Goal: Task Accomplishment & Management: Use online tool/utility

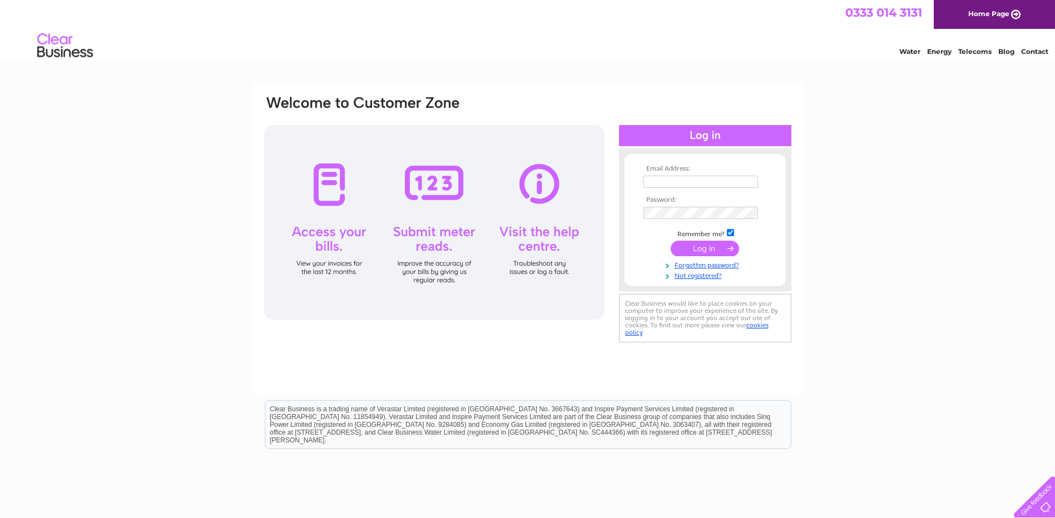
type input "finance@bercotts.co.uk"
click at [427, 192] on div at bounding box center [434, 222] width 340 height 195
click at [429, 178] on div at bounding box center [434, 222] width 340 height 195
click at [711, 247] on input "submit" at bounding box center [705, 249] width 68 height 16
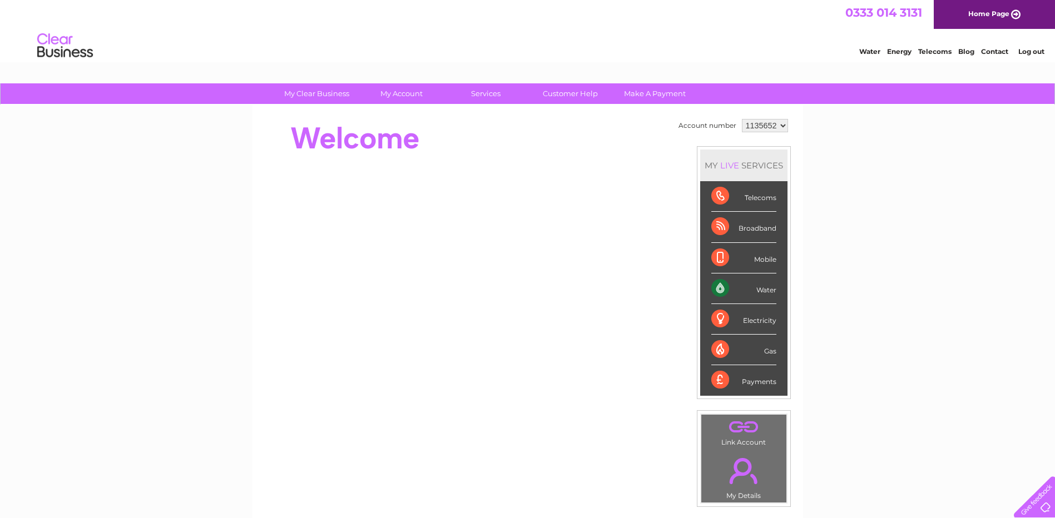
click at [715, 320] on div "Electricity" at bounding box center [743, 319] width 65 height 31
click at [718, 287] on div "Water" at bounding box center [743, 289] width 65 height 31
click at [729, 287] on div "Water" at bounding box center [743, 289] width 65 height 31
click at [741, 321] on div "Electricity" at bounding box center [743, 319] width 65 height 31
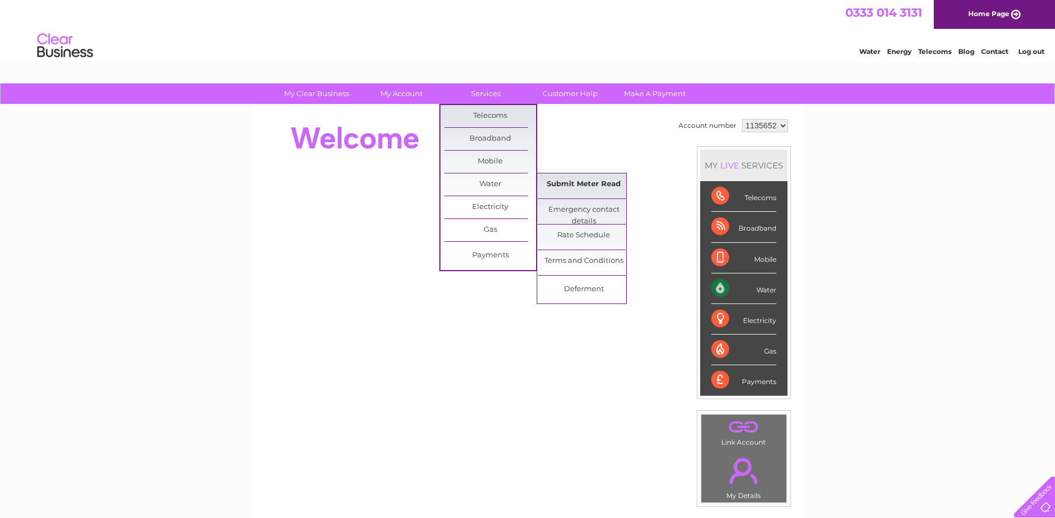
click at [562, 184] on link "Submit Meter Read" at bounding box center [584, 185] width 92 height 22
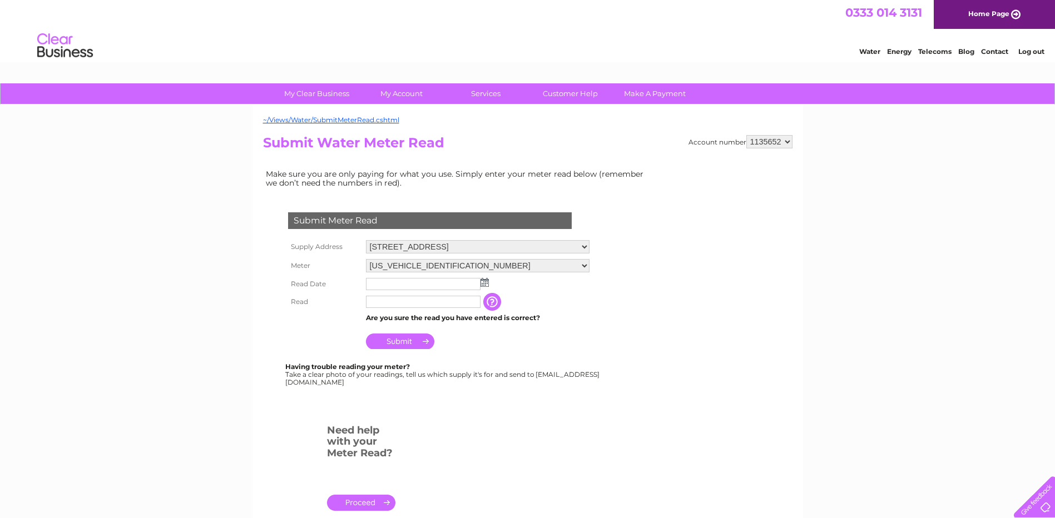
click at [483, 283] on img at bounding box center [485, 282] width 8 height 9
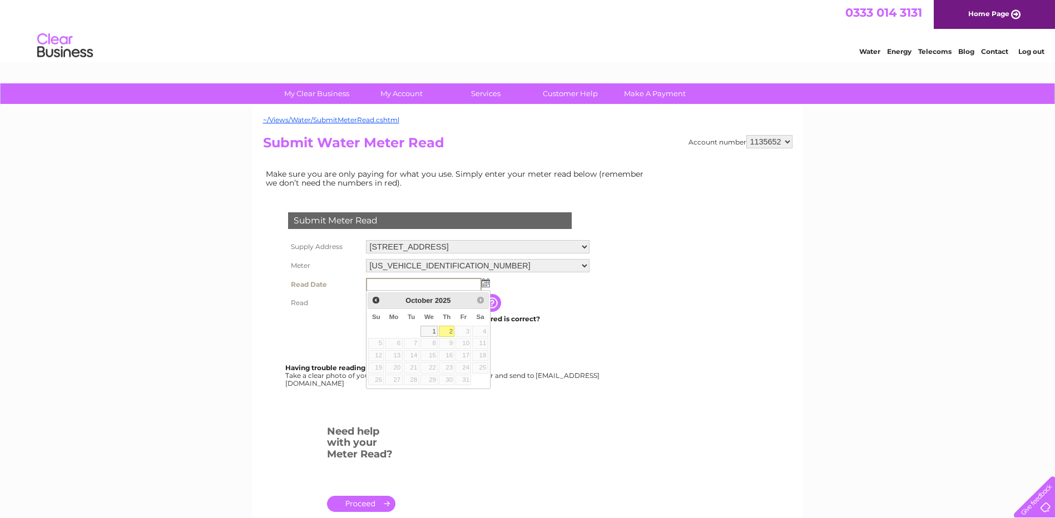
click at [445, 332] on link "2" at bounding box center [447, 331] width 16 height 11
type input "2025/10/02"
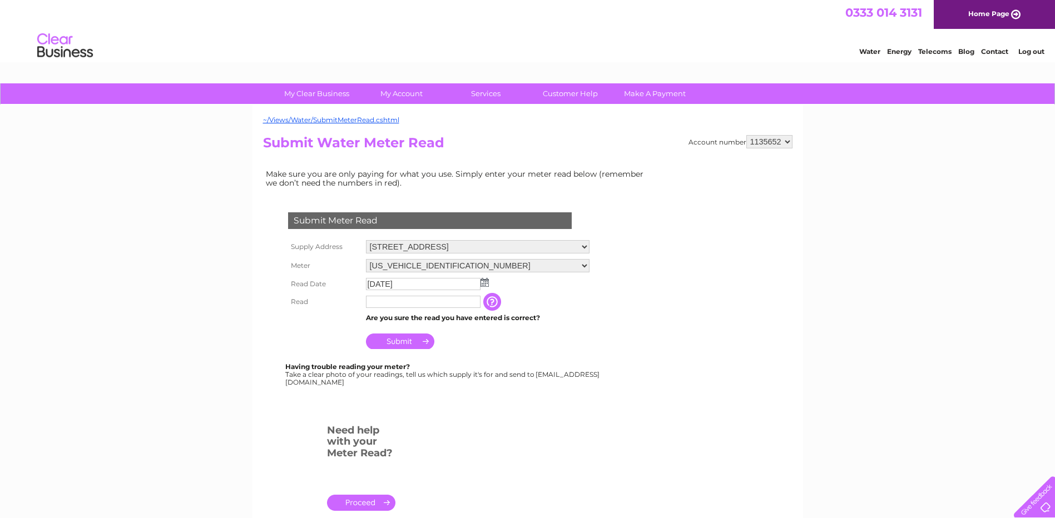
click at [399, 304] on input "text" at bounding box center [423, 302] width 115 height 12
type input "57"
click at [392, 339] on input "Submit" at bounding box center [400, 342] width 68 height 16
